Goal: Find contact information: Find contact information

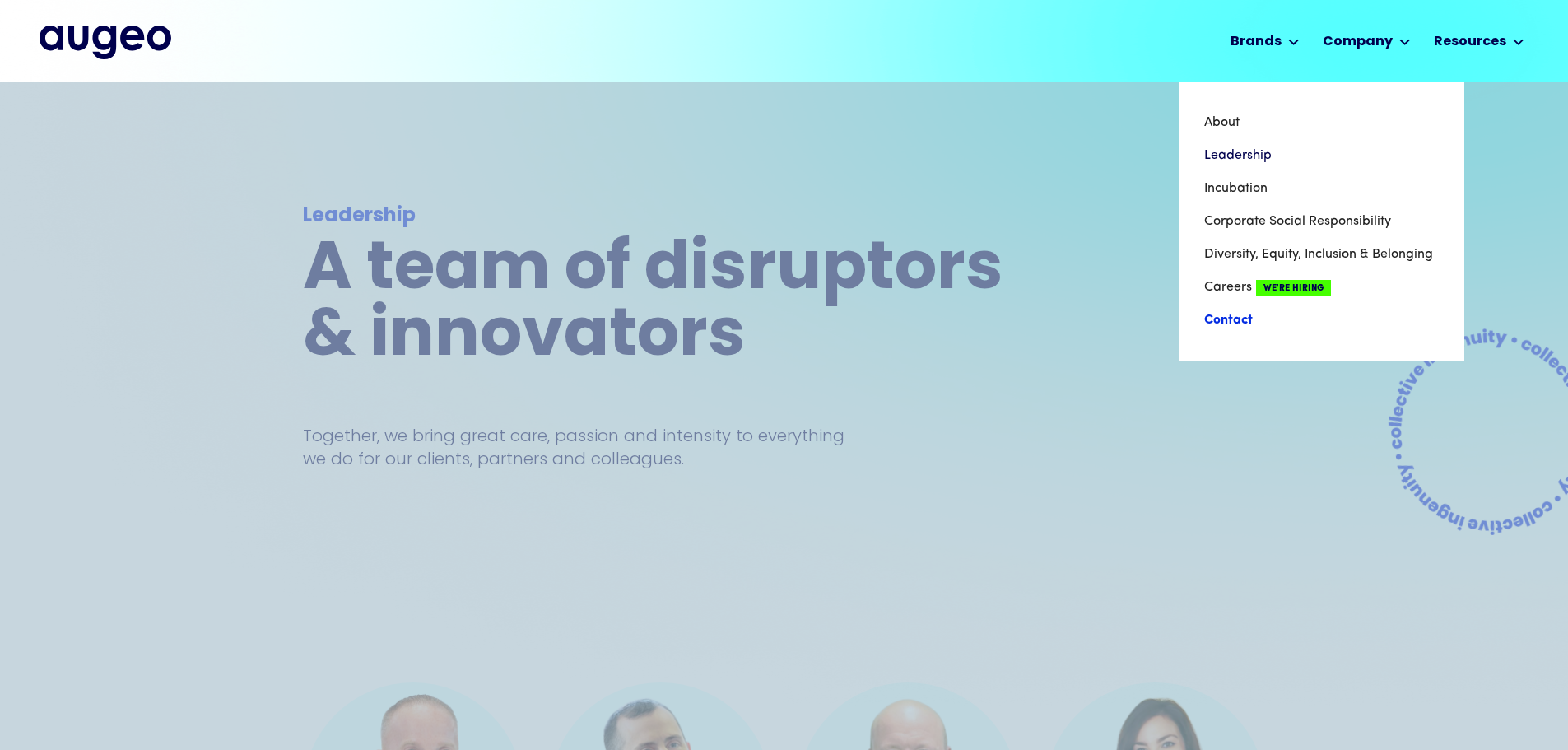
click at [1235, 322] on link "Contact" at bounding box center [1322, 320] width 236 height 33
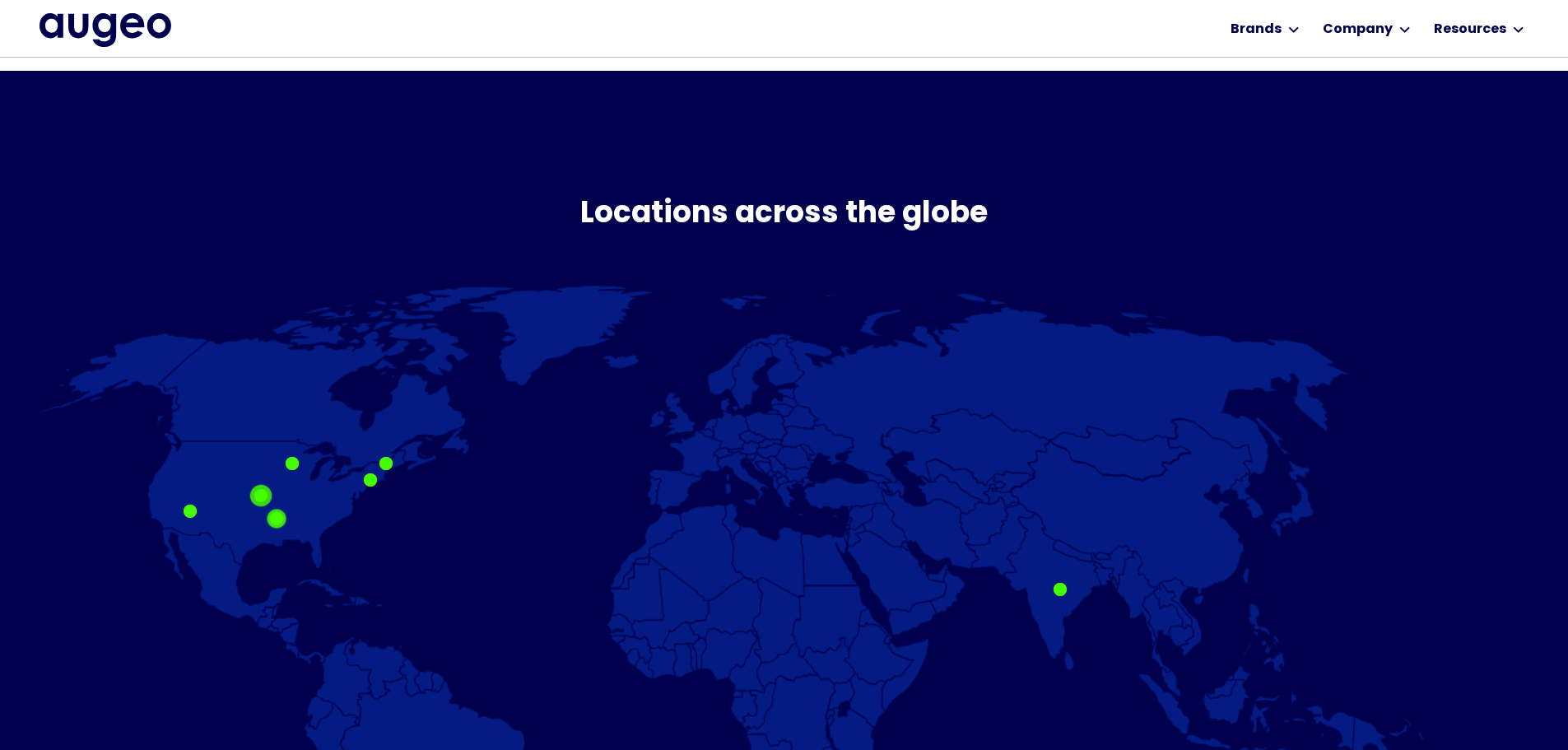
scroll to position [830, 0]
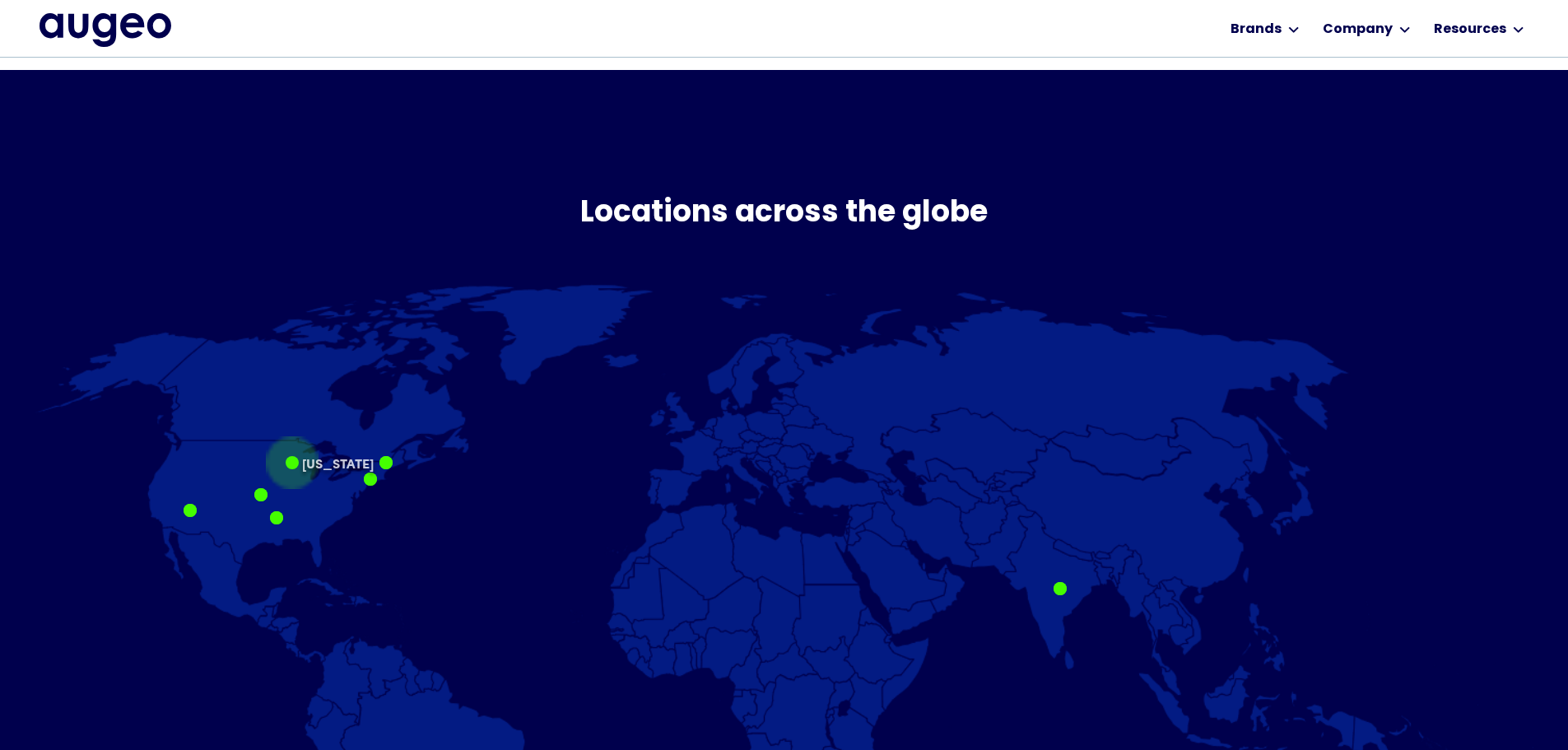
click at [297, 462] on div at bounding box center [291, 462] width 13 height 13
click at [331, 456] on p "Minnesota" at bounding box center [337, 456] width 72 height 0
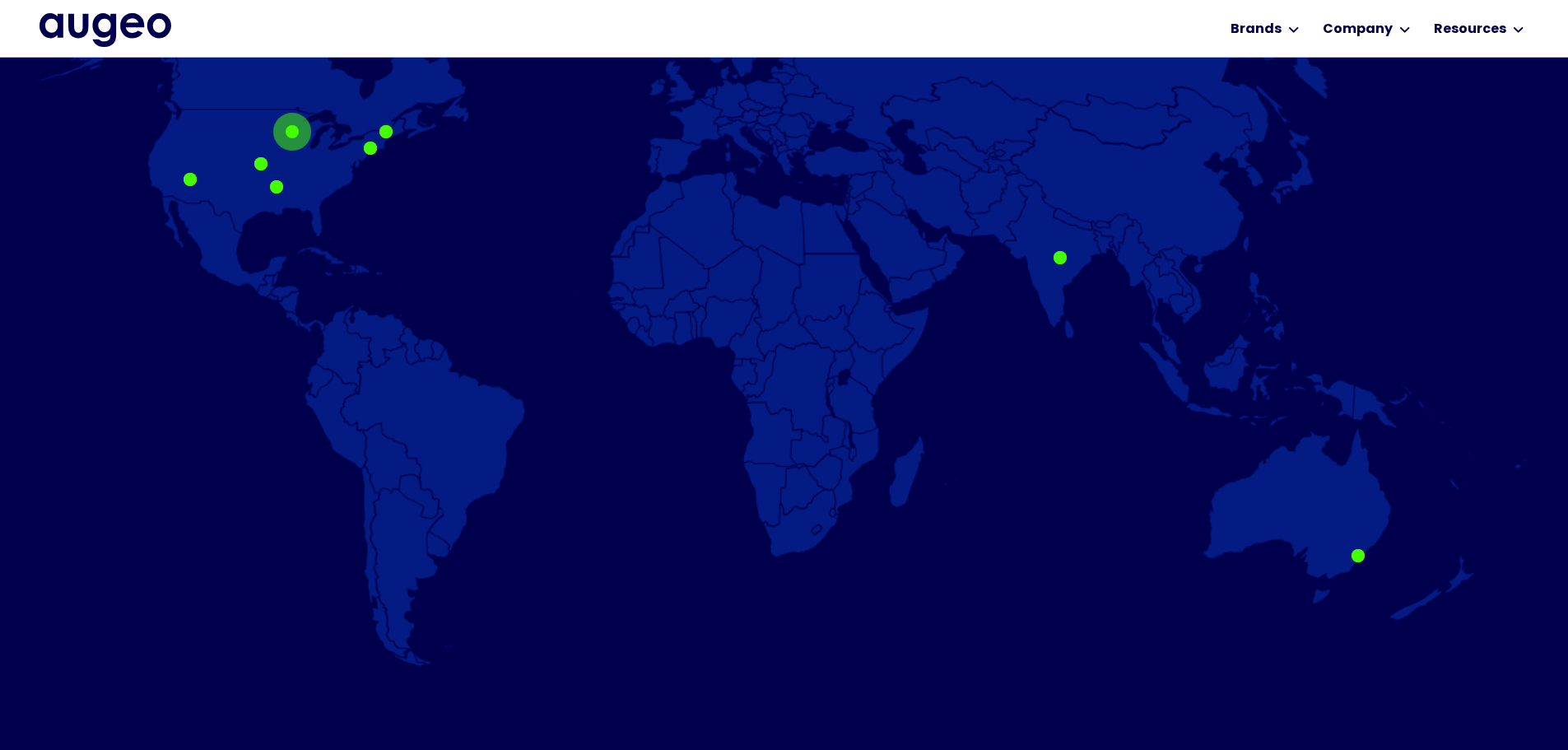
scroll to position [1162, 0]
click at [293, 131] on div at bounding box center [291, 131] width 13 height 13
click at [337, 125] on p "Minnesota" at bounding box center [337, 125] width 72 height 0
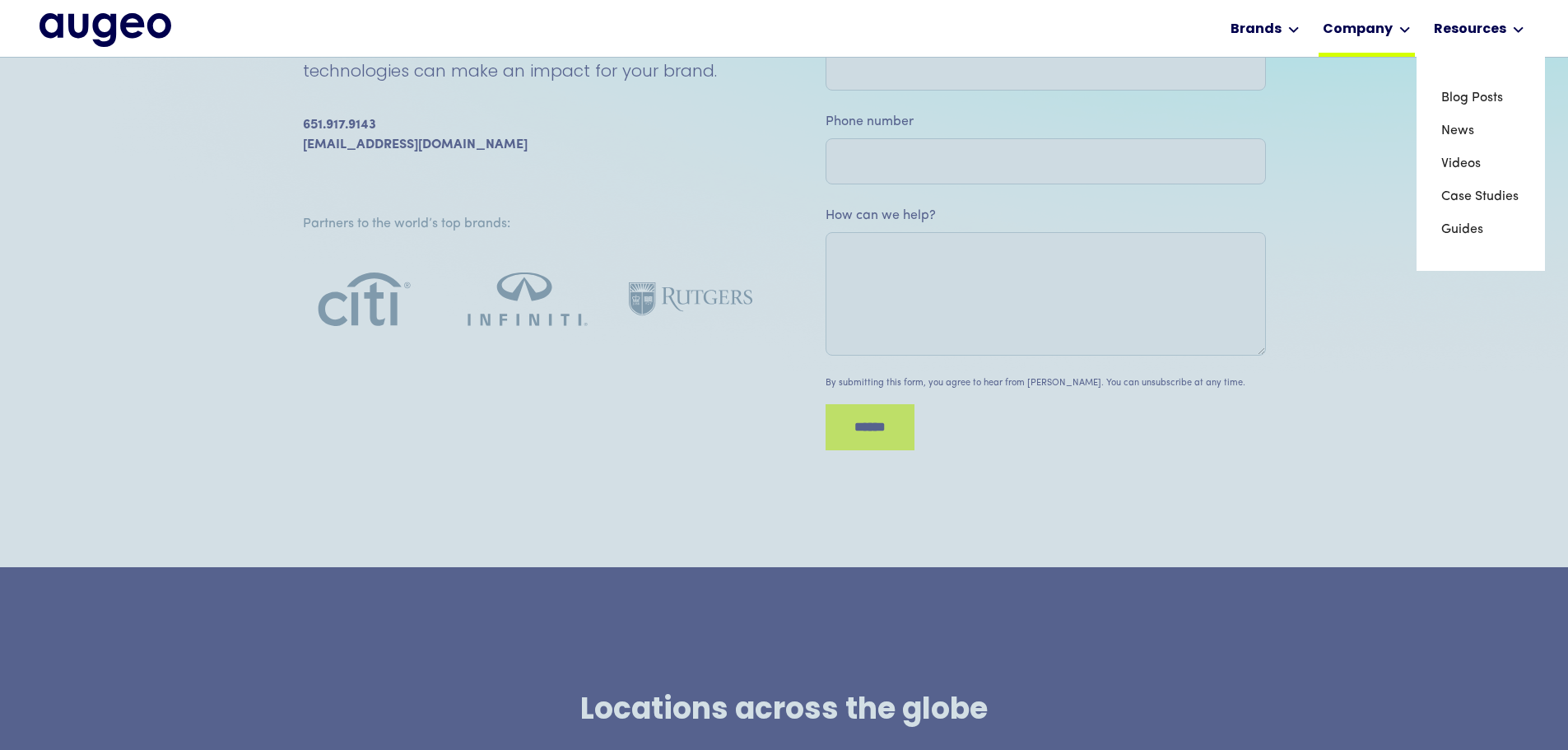
scroll to position [332, 0]
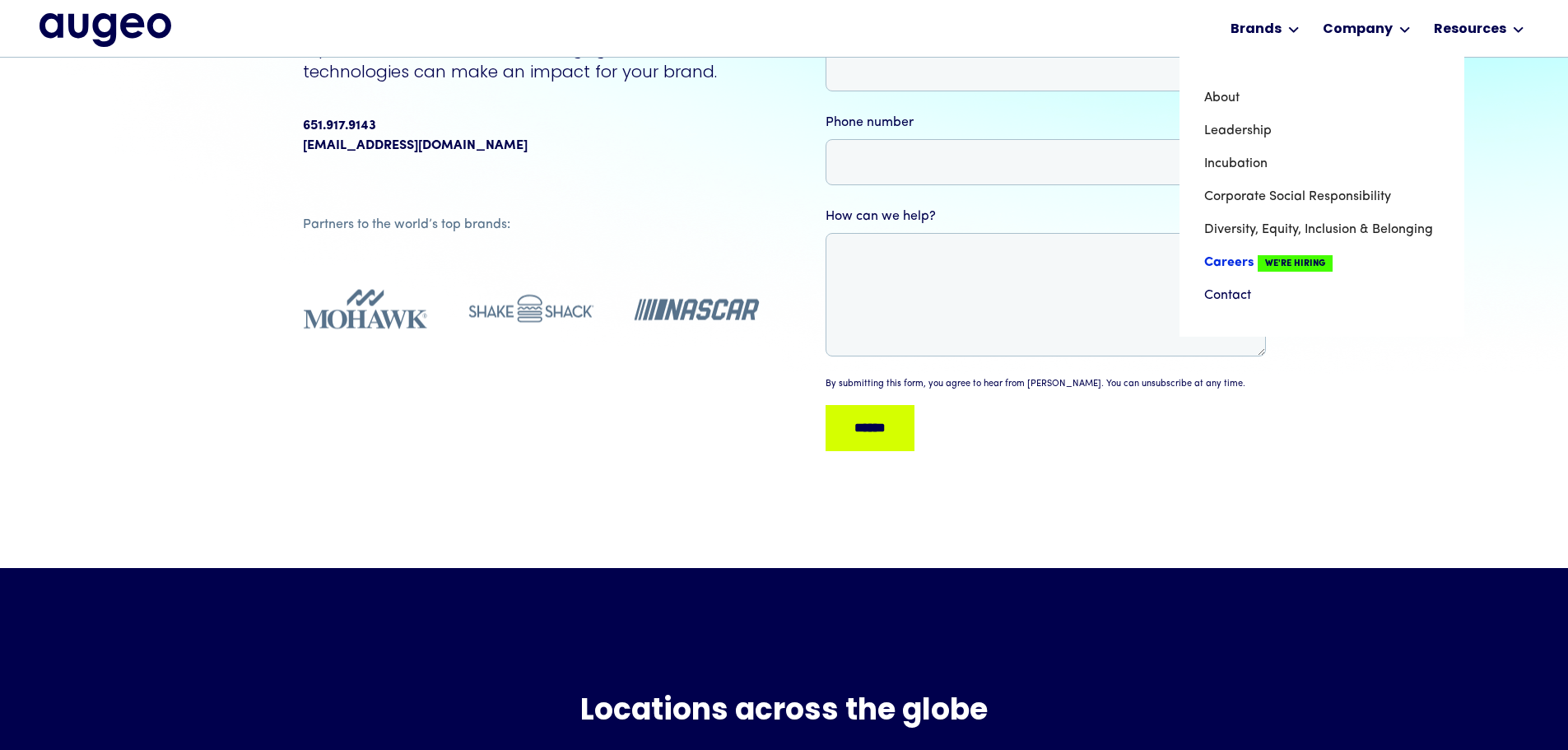
click at [1245, 261] on link "Careers We're Hiring" at bounding box center [1322, 262] width 236 height 33
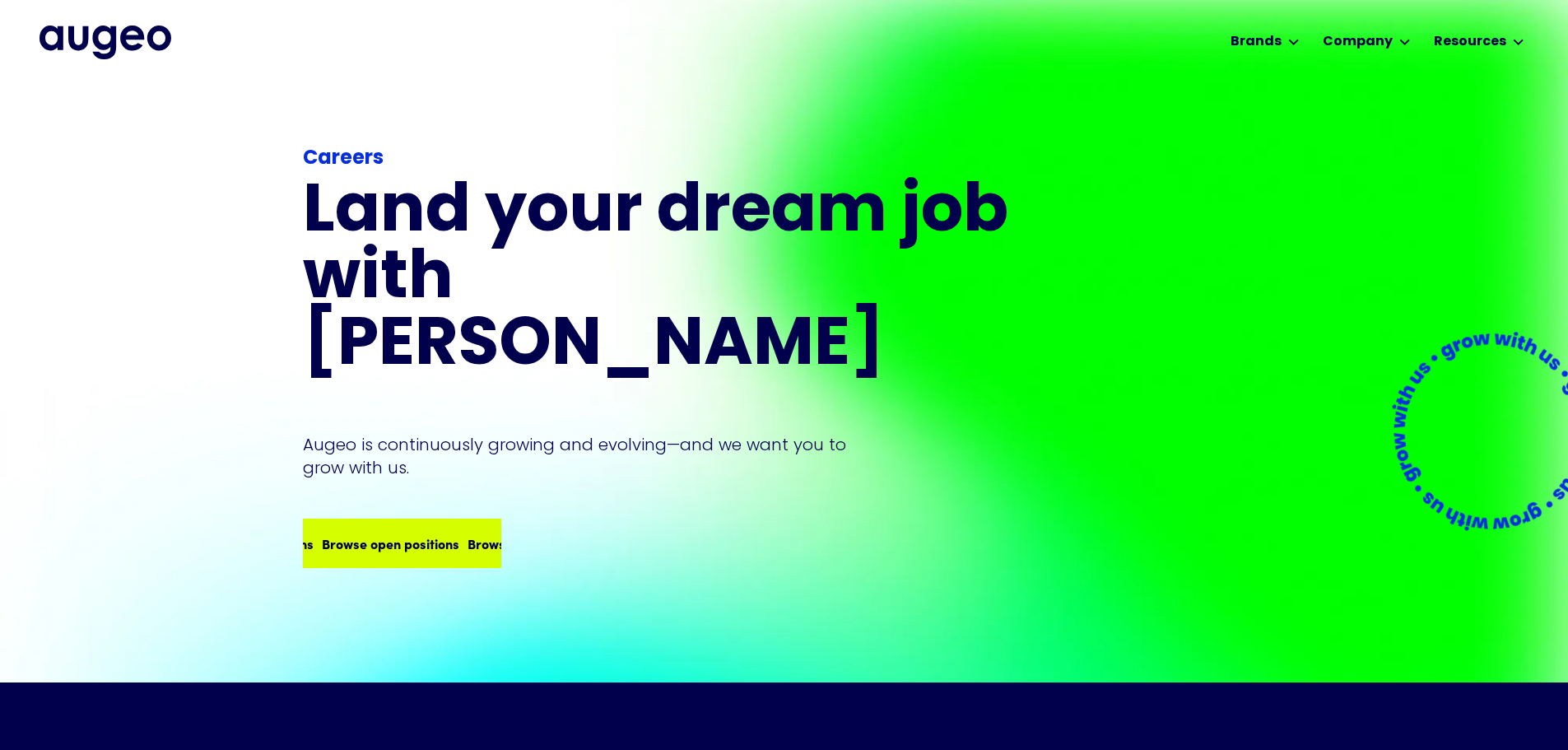
click at [438, 534] on div "Browse open positions" at bounding box center [507, 543] width 138 height 19
